Goal: Task Accomplishment & Management: Use online tool/utility

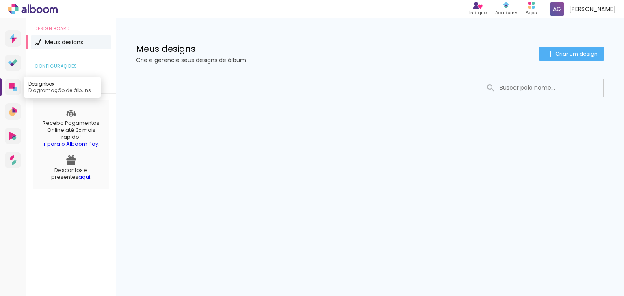
click at [16, 92] on link "Designbox Diagramação de álbuns" at bounding box center [13, 87] width 16 height 16
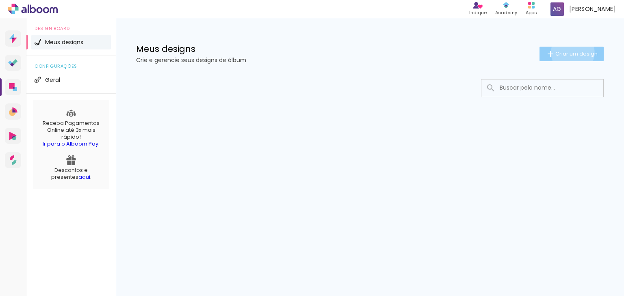
click at [571, 52] on span "Criar um design" at bounding box center [576, 53] width 42 height 5
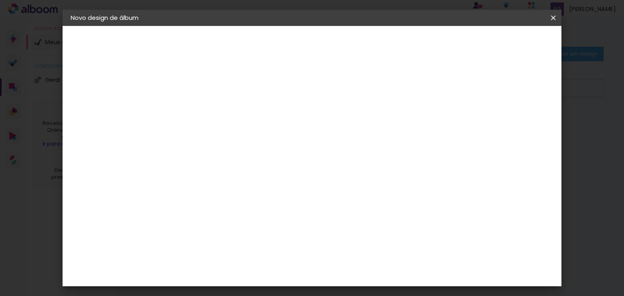
drag, startPoint x: 343, startPoint y: 122, endPoint x: 341, endPoint y: 112, distance: 9.9
click at [227, 118] on div at bounding box center [203, 109] width 46 height 61
click at [203, 112] on input at bounding box center [203, 109] width 0 height 13
type input "c"
click at [203, 106] on input "Civil - Aline e S amuel" at bounding box center [203, 109] width 0 height 13
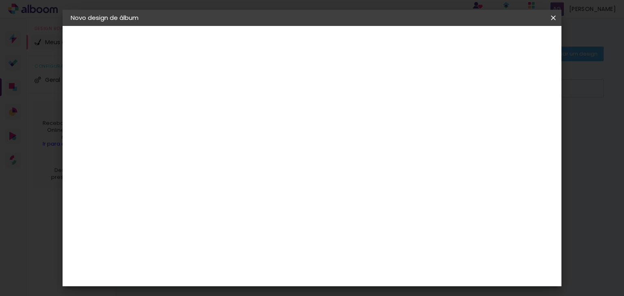
type input "Civil - [PERSON_NAME] e [PERSON_NAME]"
type paper-input "Civil - [PERSON_NAME] e [PERSON_NAME]"
click at [287, 48] on paper-button "Avançar" at bounding box center [267, 43] width 40 height 14
click at [346, 130] on div "Sugerir uma encadernadora" at bounding box center [320, 128] width 50 height 13
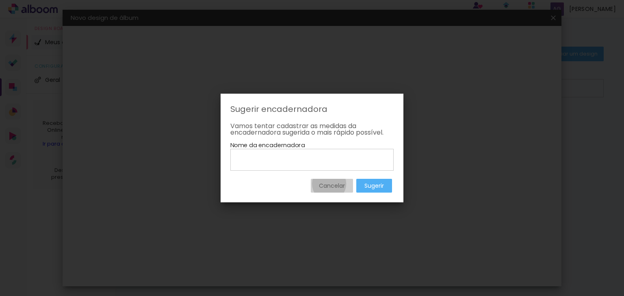
click at [0, 0] on slot "Cancelar" at bounding box center [0, 0] width 0 height 0
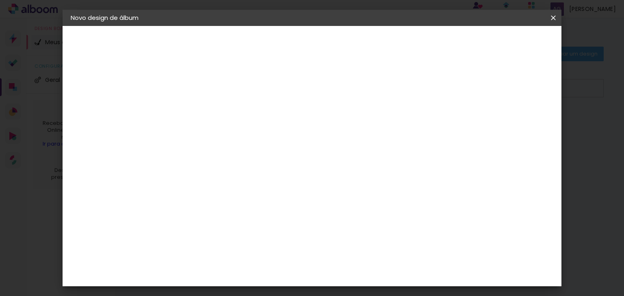
click at [222, 143] on div "3ZERO5" at bounding box center [210, 143] width 24 height 6
click at [0, 0] on slot "Avançar" at bounding box center [0, 0] width 0 height 0
click at [235, 135] on input "text" at bounding box center [219, 141] width 32 height 13
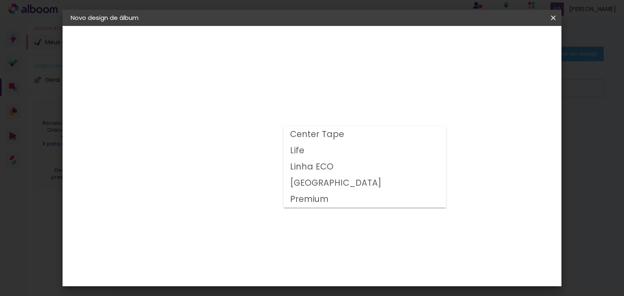
click at [389, 140] on paper-item "Center Tape" at bounding box center [364, 135] width 162 height 16
type input "Center Tape"
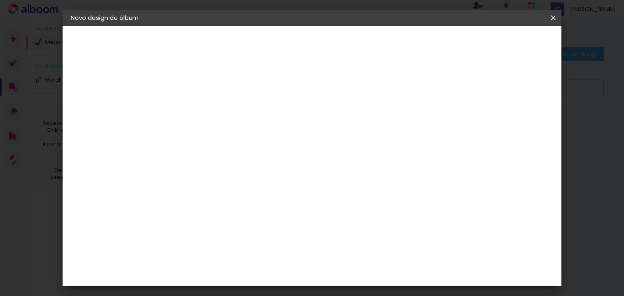
scroll to position [81, 0]
click at [288, 128] on span "25 × 35 cm" at bounding box center [273, 139] width 30 height 22
click at [258, 110] on span "30 × 20" at bounding box center [239, 118] width 38 height 22
click at [0, 0] on slot "Avançar" at bounding box center [0, 0] width 0 height 0
click at [490, 87] on div "Mostrar sangria" at bounding box center [483, 88] width 54 height 10
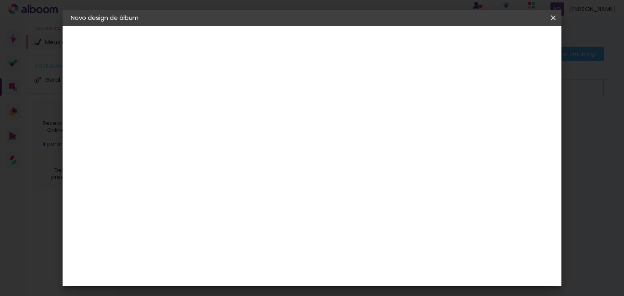
type paper-checkbox "on"
click at [489, 87] on div "Mostrar sangria" at bounding box center [483, 88] width 54 height 10
click at [510, 48] on paper-button "Iniciar design" at bounding box center [483, 43] width 53 height 14
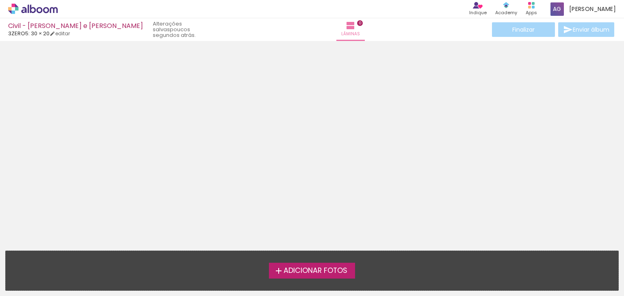
click at [333, 270] on span "Adicionar Fotos" at bounding box center [315, 271] width 64 height 7
click at [0, 0] on input "file" at bounding box center [0, 0] width 0 height 0
click at [320, 275] on span "Adicionar Fotos" at bounding box center [315, 271] width 64 height 7
click at [0, 0] on input "file" at bounding box center [0, 0] width 0 height 0
